Goal: Check status: Check status

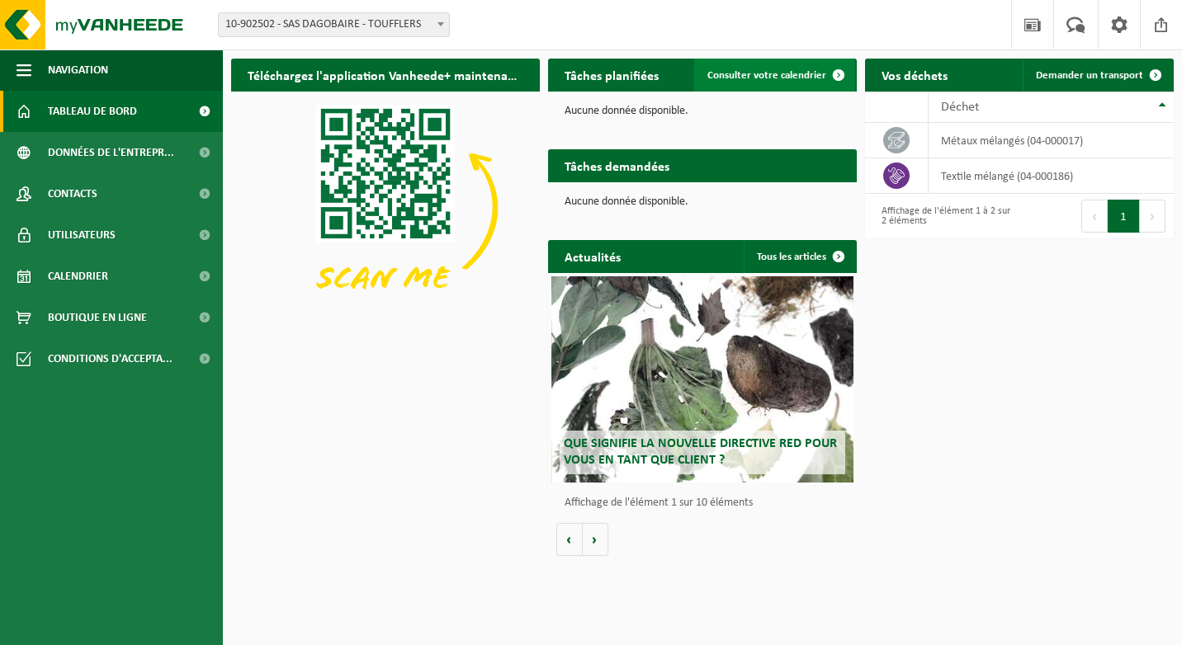
click at [795, 68] on link "Consulter votre calendrier" at bounding box center [774, 75] width 161 height 33
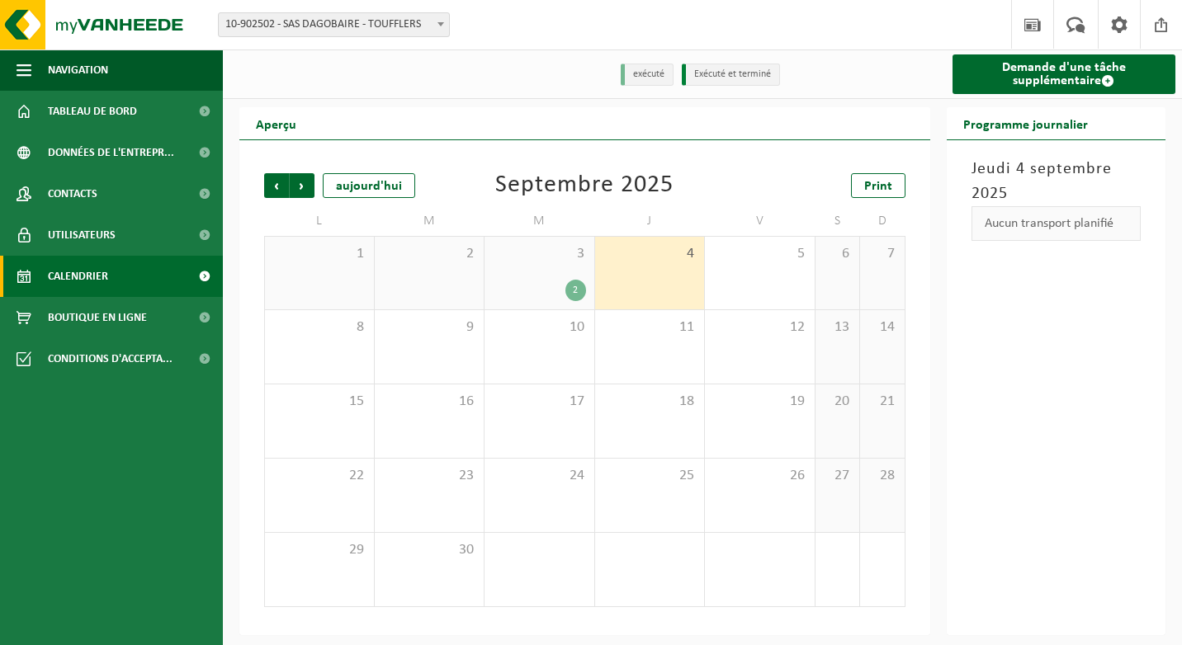
click at [553, 275] on div "3 2" at bounding box center [539, 273] width 110 height 73
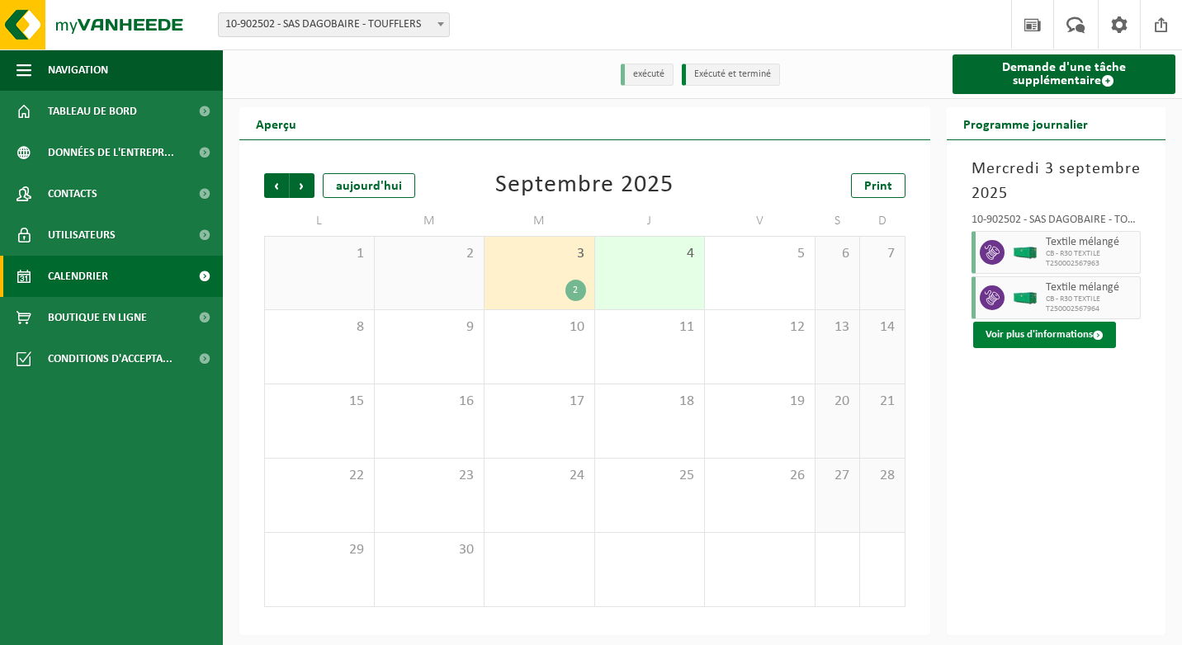
click at [1053, 337] on button "Voir plus d'informations" at bounding box center [1044, 335] width 143 height 26
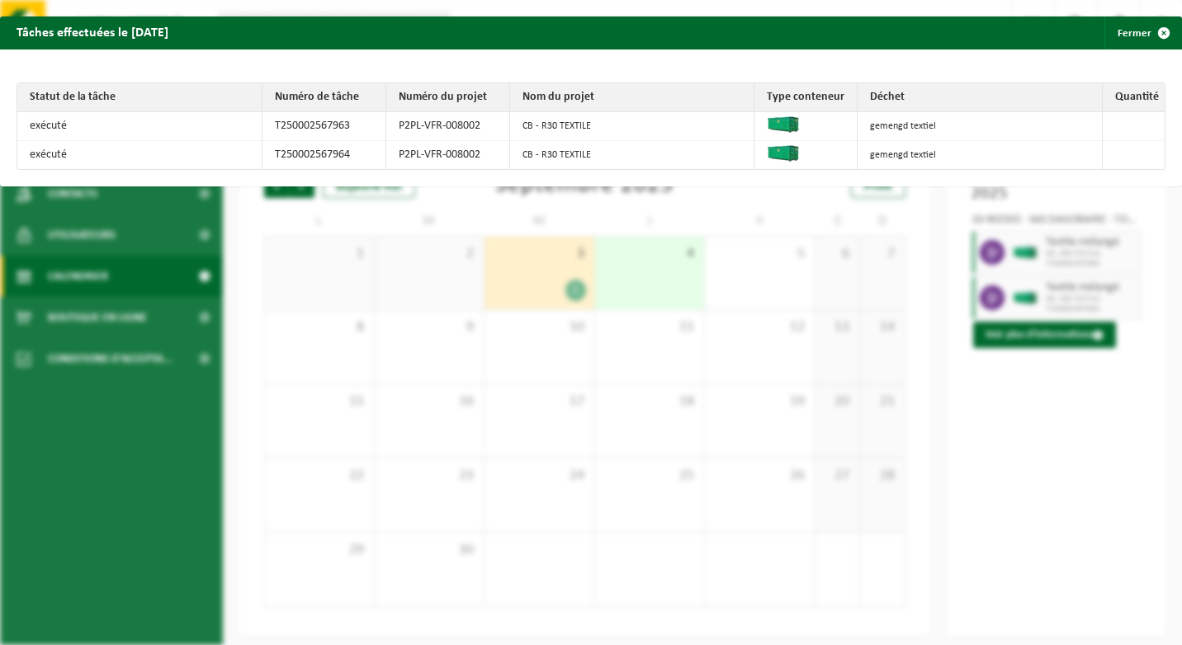
click at [784, 467] on div "Tâches effectuées le 2025-09-03 Fermer Statut de la tâche Numéro de tâche Numér…" at bounding box center [591, 322] width 1182 height 645
